Goal: Information Seeking & Learning: Understand process/instructions

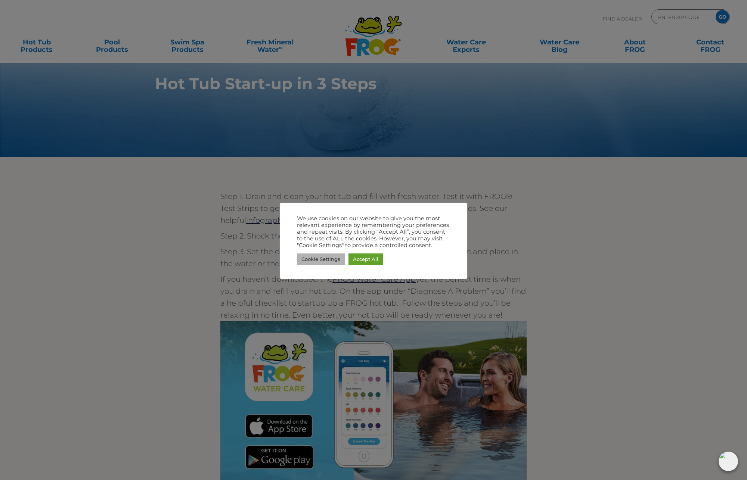
click at [311, 261] on link "Cookie Settings" at bounding box center [321, 259] width 48 height 12
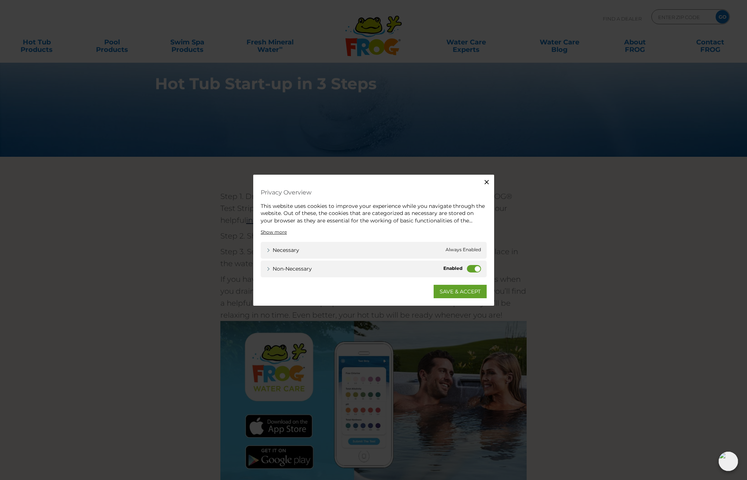
click at [468, 268] on label "Non-necessary" at bounding box center [474, 268] width 14 height 7
click at [0, 0] on input "Non-necessary" at bounding box center [0, 0] width 0 height 0
click at [463, 294] on link "SAVE & ACCEPT" at bounding box center [459, 291] width 53 height 13
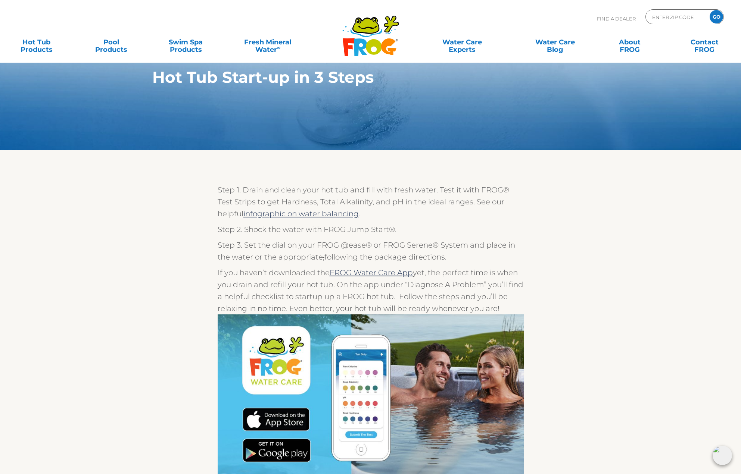
scroll to position [6, 0]
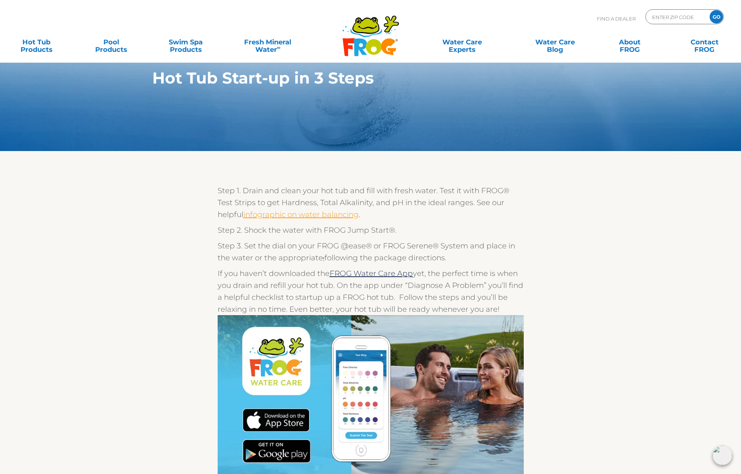
click at [272, 216] on link "infographic on water balancing" at bounding box center [300, 214] width 115 height 9
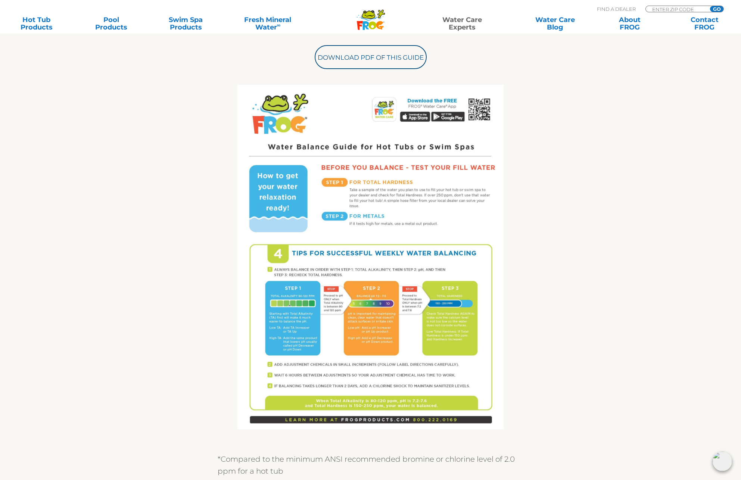
scroll to position [371, 0]
